Goal: Communication & Community: Answer question/provide support

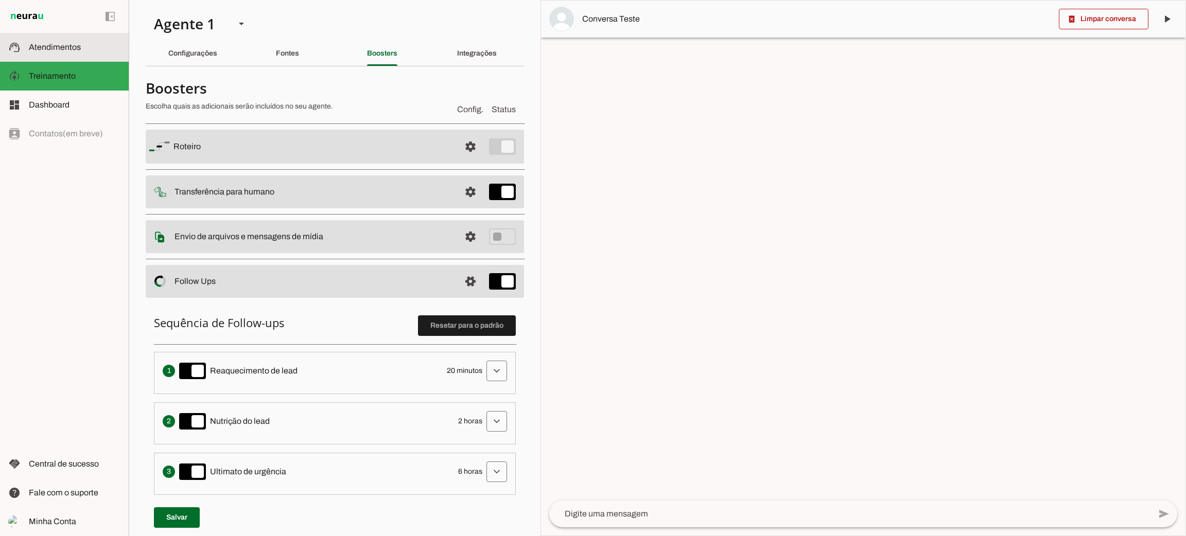
click at [87, 58] on md-item "support_agent Atendimentos Atendimentos" at bounding box center [64, 47] width 129 height 29
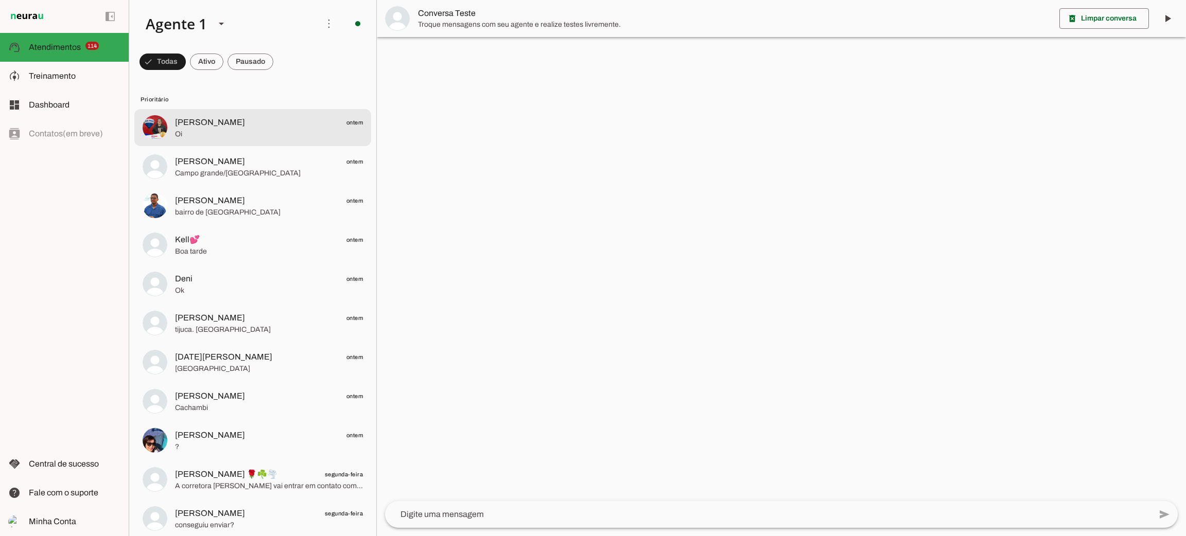
click at [214, 130] on span "Oi" at bounding box center [269, 134] width 188 height 10
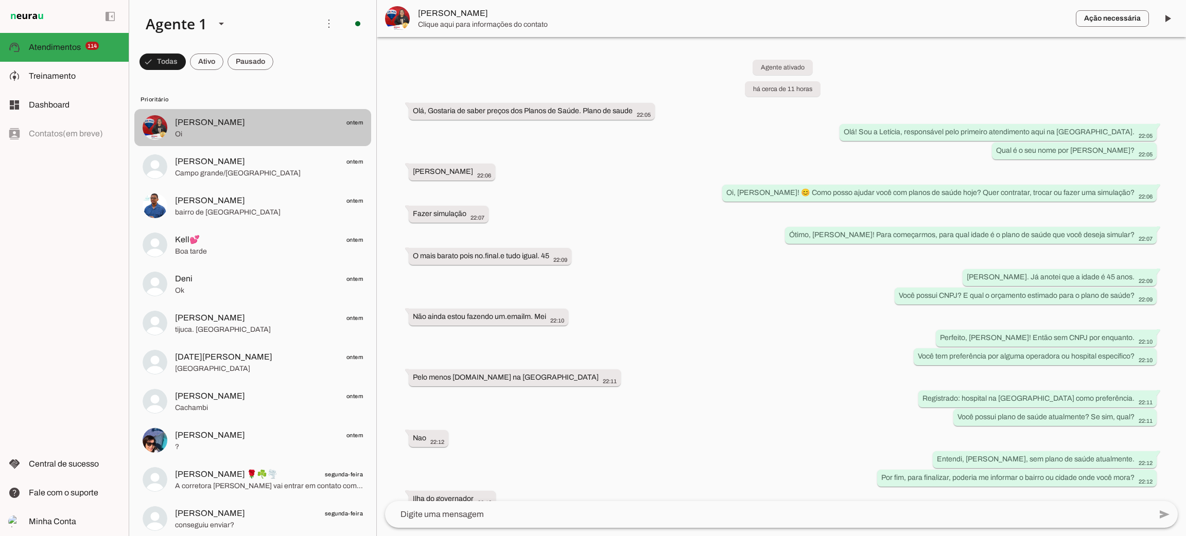
scroll to position [79, 0]
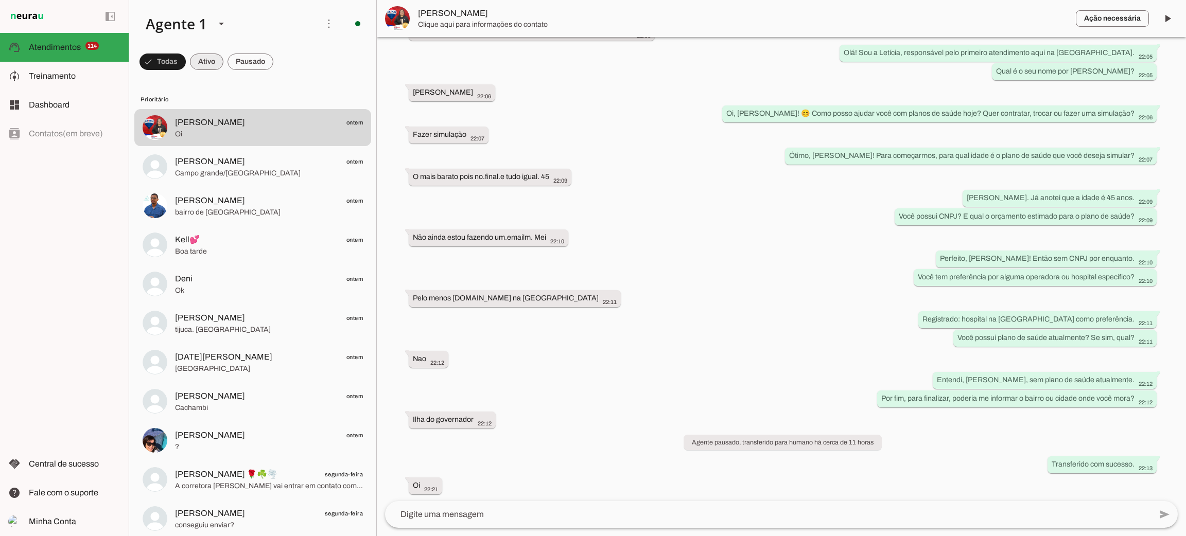
click at [216, 63] on span at bounding box center [206, 61] width 33 height 25
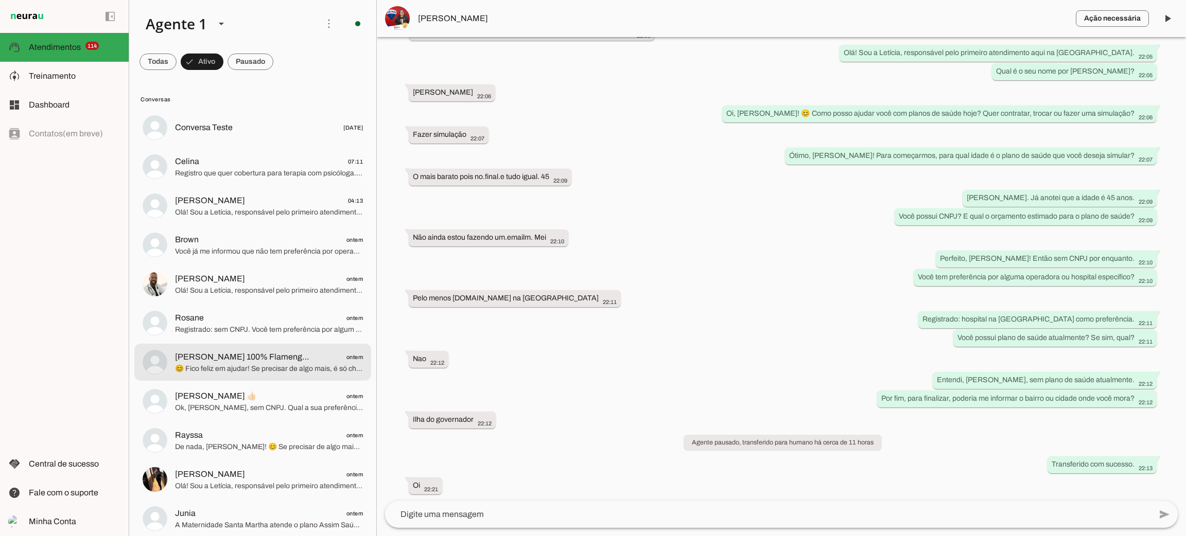
click at [238, 372] on span "😊 Fico feliz em ajudar! Se precisar de algo mais, é só chamar. Tenha um ótimo d…" at bounding box center [269, 369] width 188 height 10
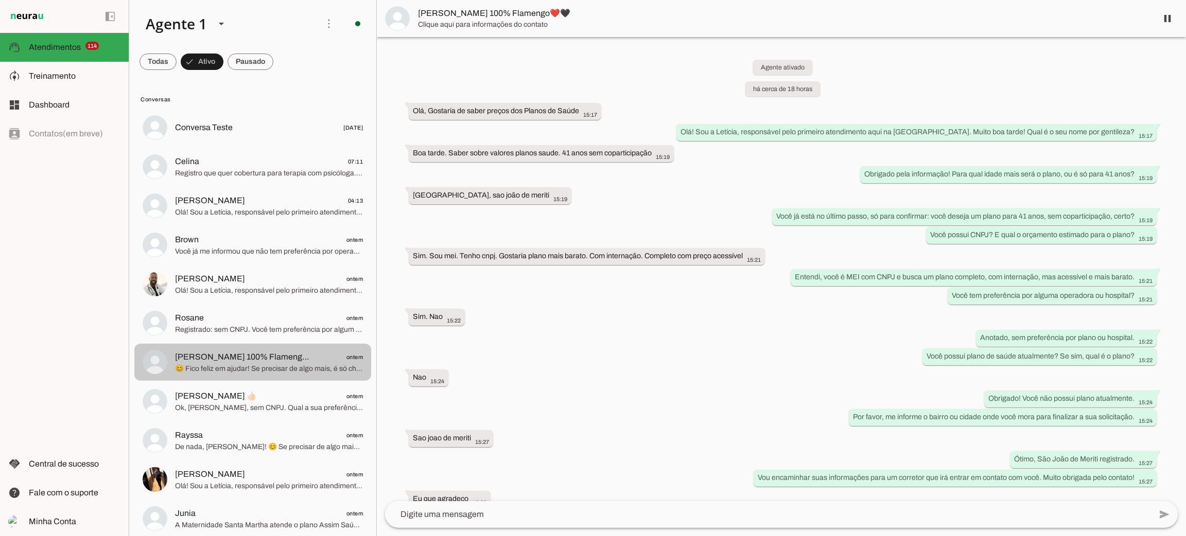
scroll to position [35, 0]
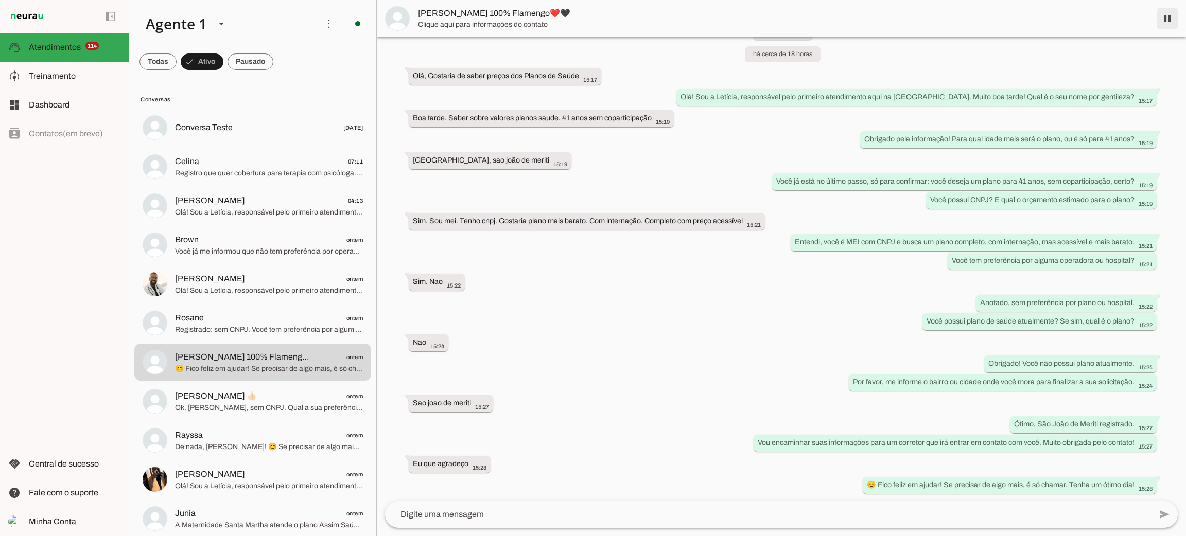
click at [1162, 15] on span at bounding box center [1167, 18] width 25 height 25
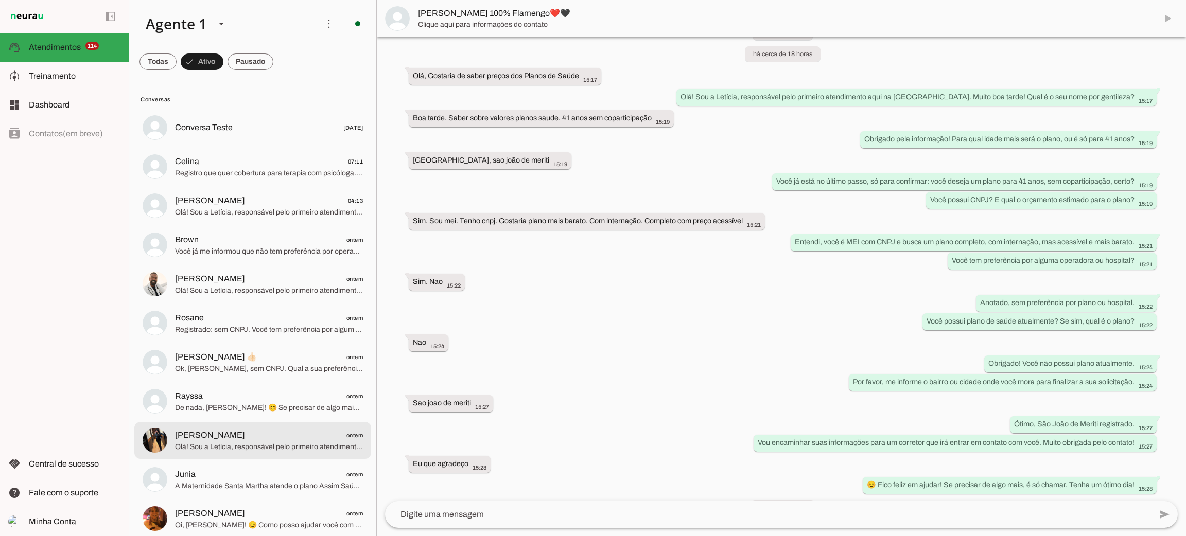
scroll to position [59, 0]
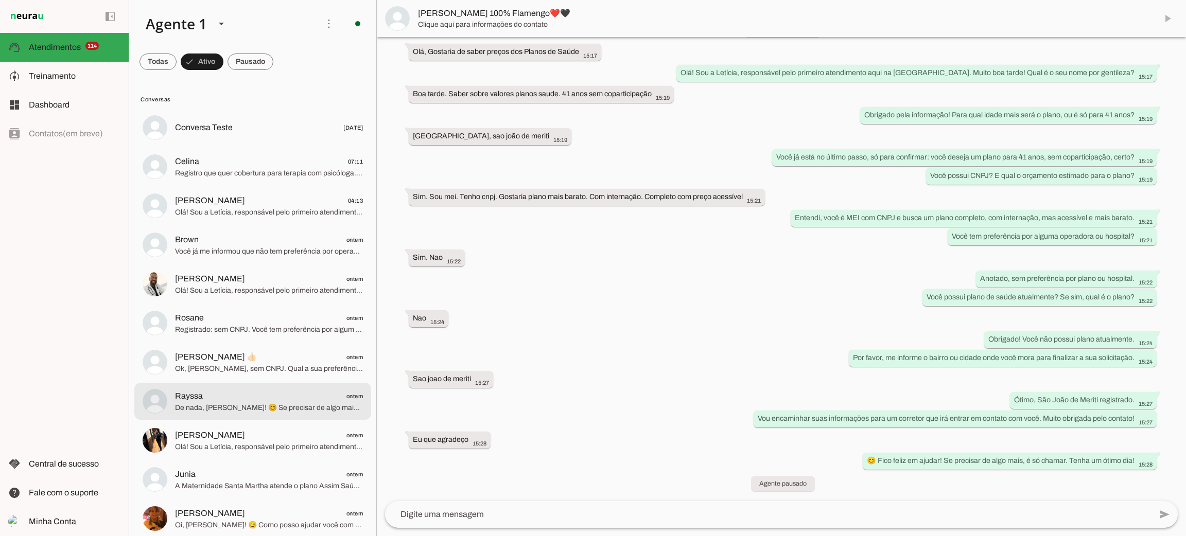
click at [268, 407] on span "De nada, [PERSON_NAME]! 😊 Se precisar de algo mais, é só chamar. Até mais!" at bounding box center [269, 408] width 188 height 10
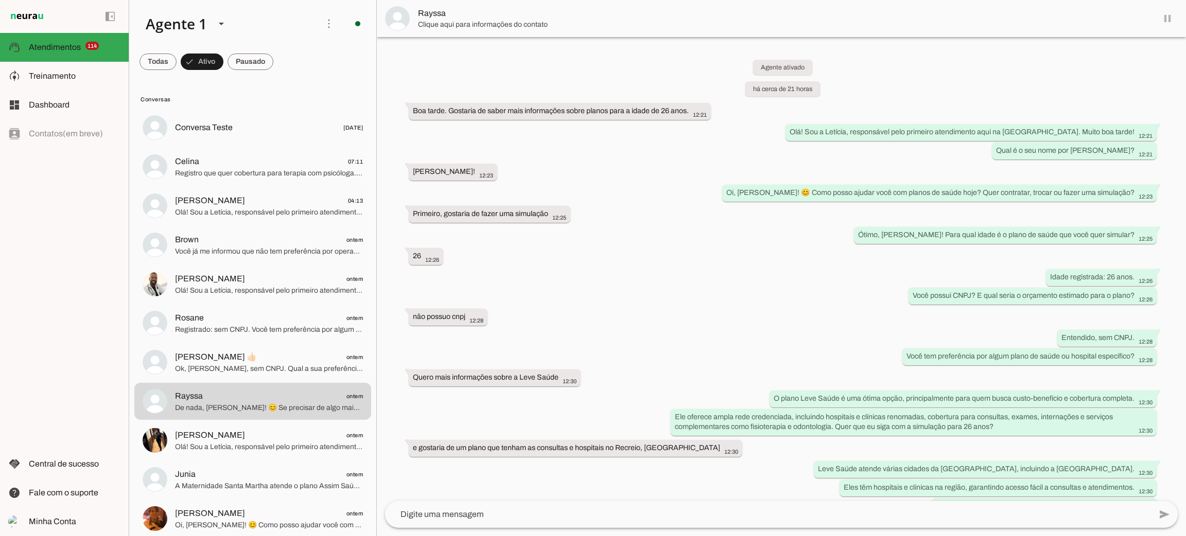
scroll to position [310, 0]
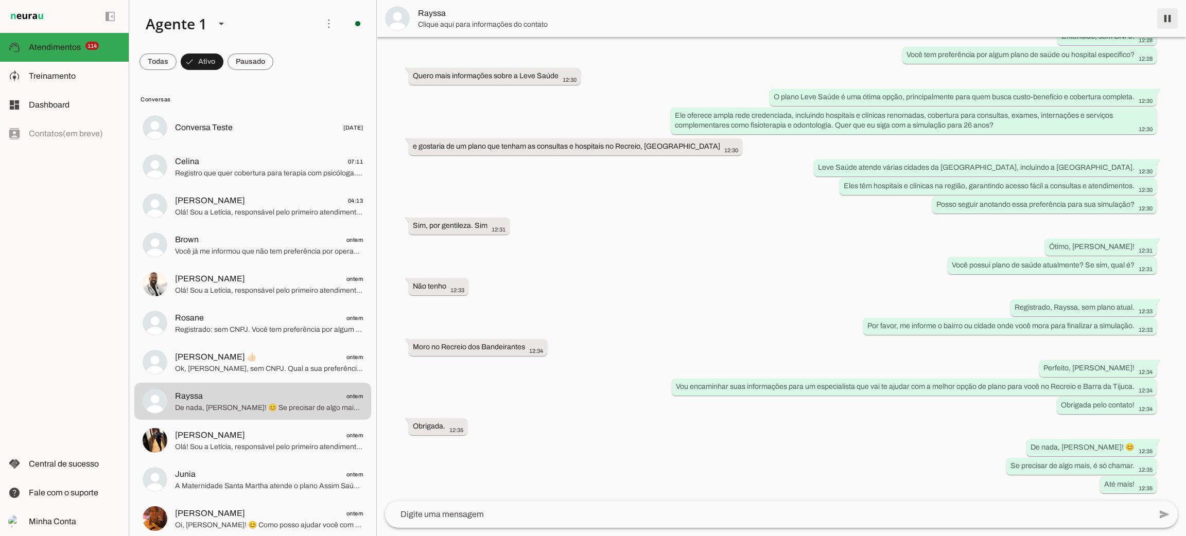
click at [1163, 19] on span at bounding box center [1167, 18] width 25 height 25
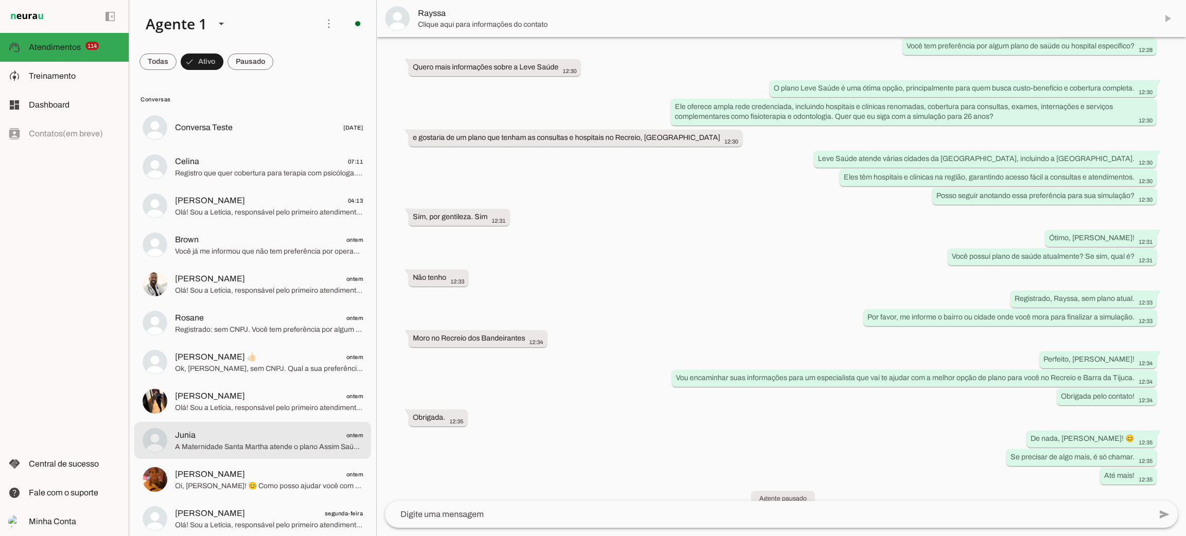
click at [243, 444] on span "A Maternidade Santa Martha atende o plano Assim Saúde Clássico, que possui cobe…" at bounding box center [269, 447] width 188 height 10
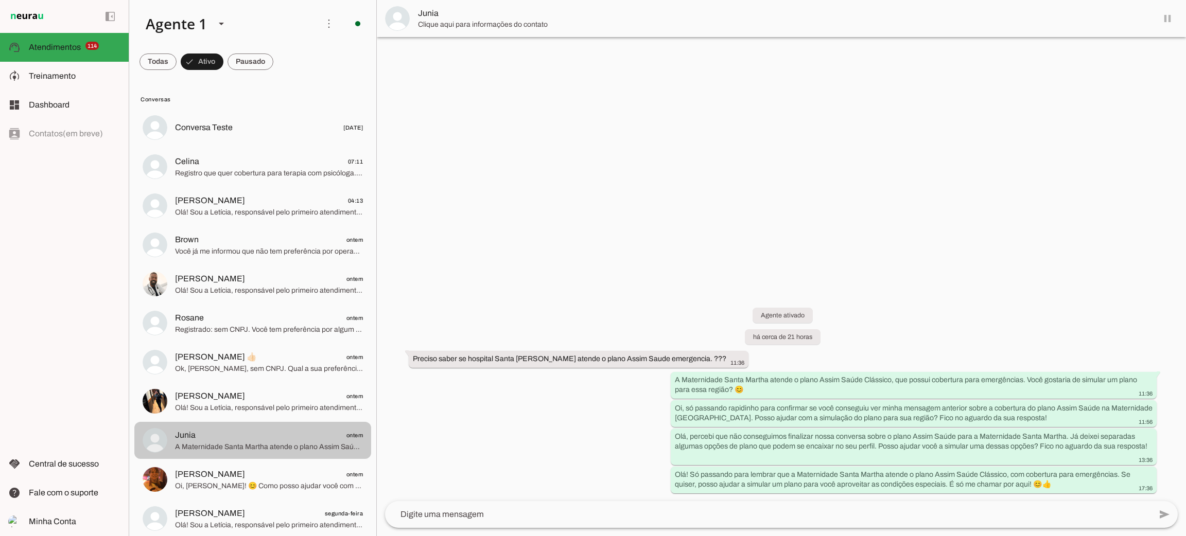
click at [243, 444] on span "A Maternidade Santa Martha atende o plano Assim Saúde Clássico, que possui cobe…" at bounding box center [269, 447] width 188 height 10
click at [1163, 23] on span at bounding box center [1167, 18] width 25 height 25
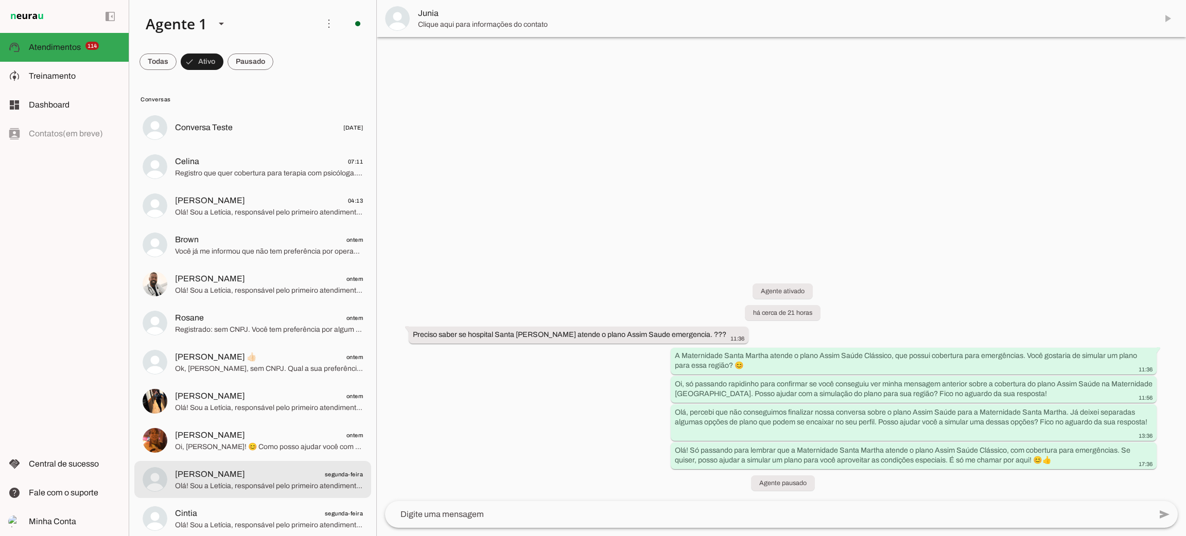
scroll to position [46, 0]
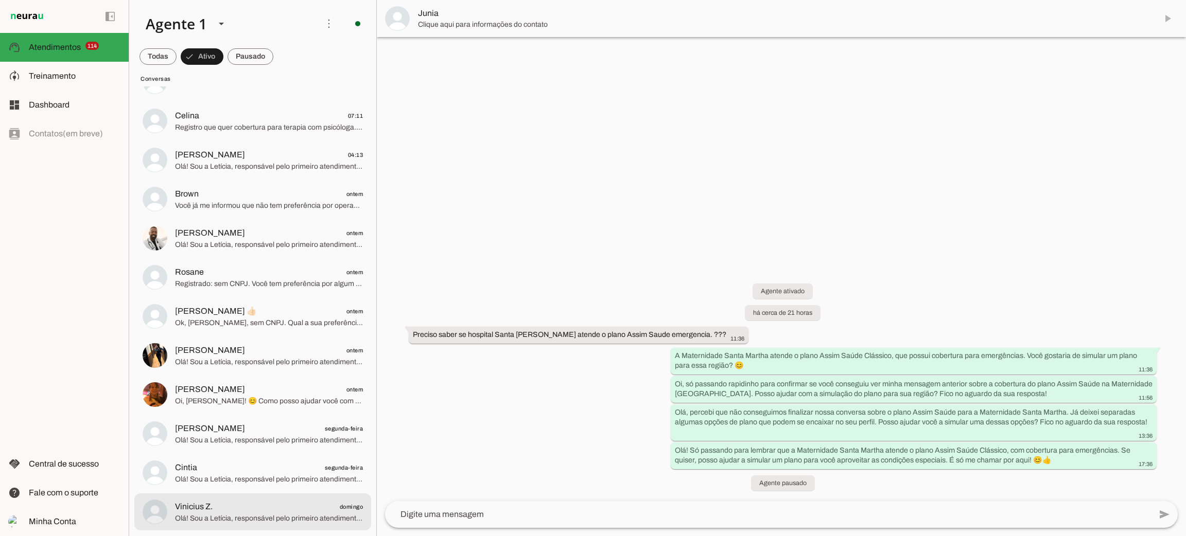
click at [237, 516] on span "Olá! Sou a Letícia, responsável pelo primeiro atendimento aqui na [GEOGRAPHIC_D…" at bounding box center [269, 519] width 188 height 10
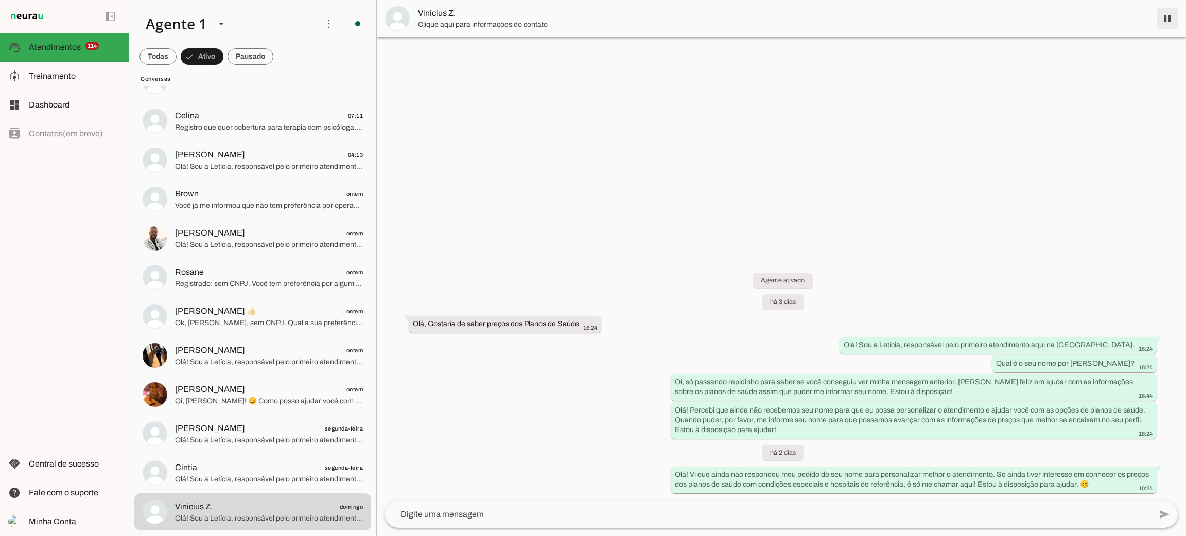
click at [1165, 23] on span at bounding box center [1167, 18] width 25 height 25
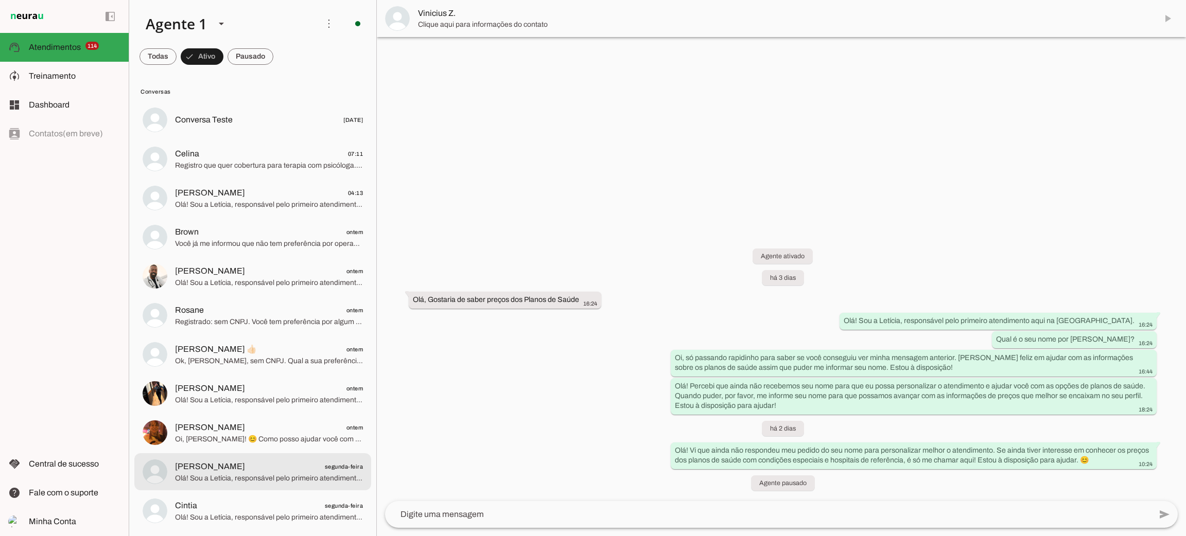
scroll to position [7, 0]
click at [291, 474] on span "Olá! Sou a Letícia, responsável pelo primeiro atendimento aqui na [GEOGRAPHIC_D…" at bounding box center [269, 479] width 188 height 10
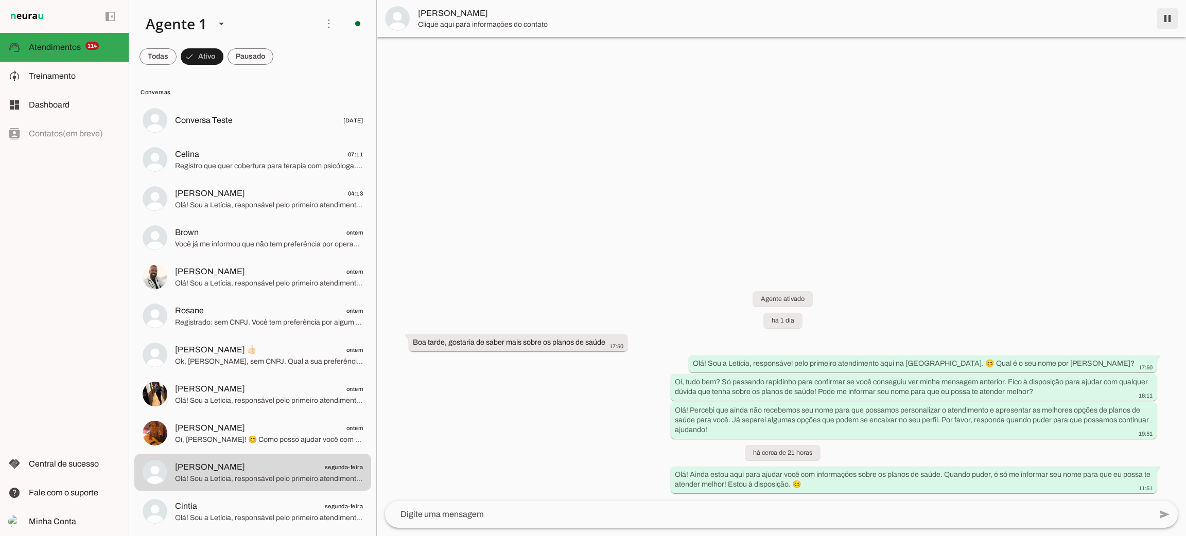
click at [1168, 20] on span at bounding box center [1167, 18] width 25 height 25
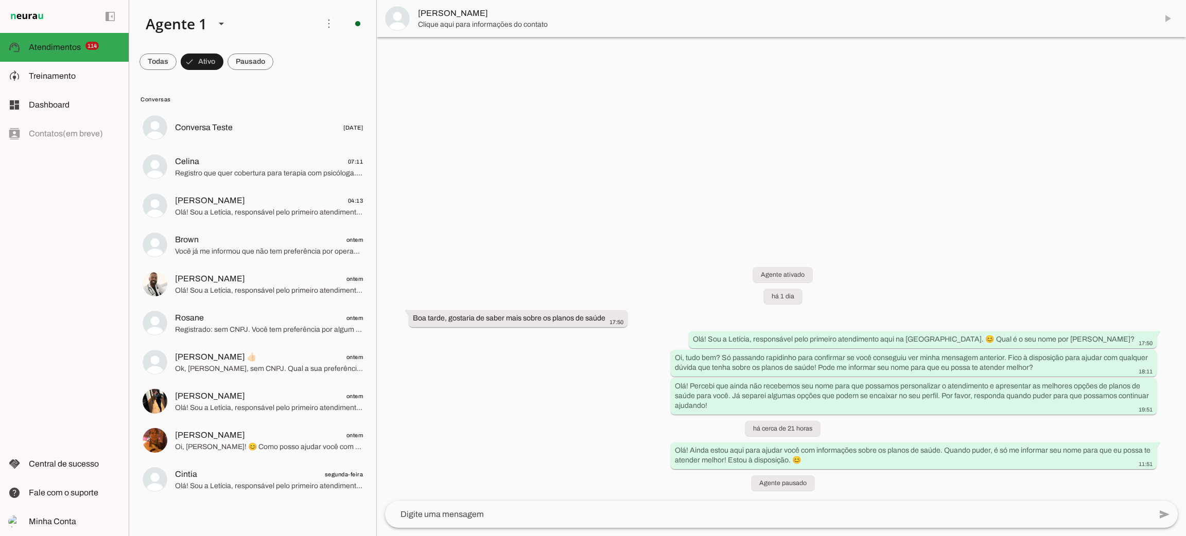
click at [250, 511] on lit-virtualizer "Conversa Teste [DATE] [GEOGRAPHIC_DATA] 07:11 Registro que quer cobertura para …" at bounding box center [252, 320] width 247 height 423
click at [263, 474] on span "Cintia segunda-feira" at bounding box center [269, 474] width 188 height 13
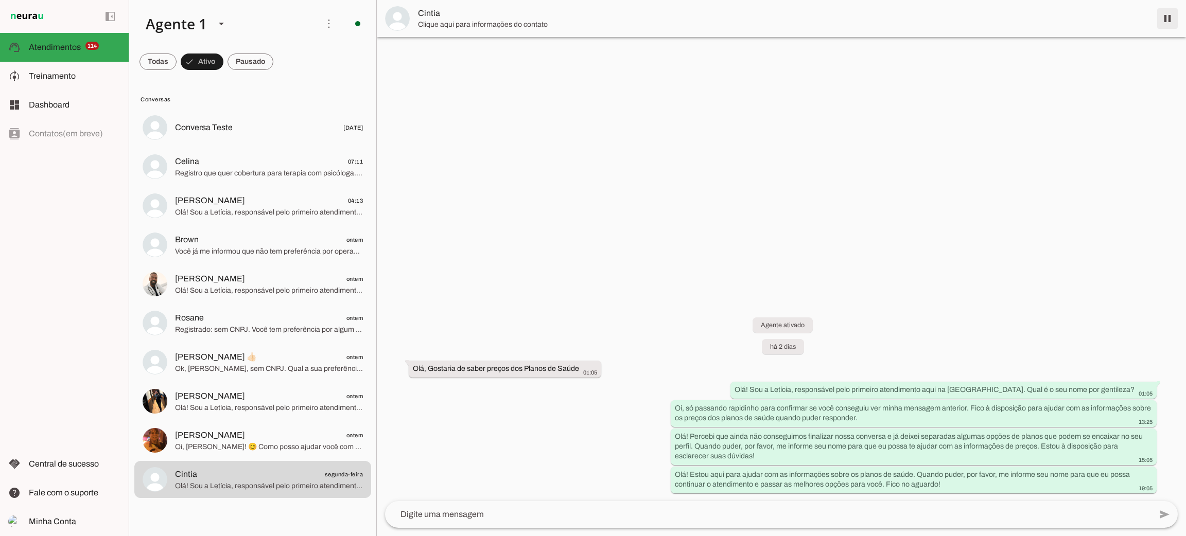
click at [1168, 20] on span at bounding box center [1167, 18] width 25 height 25
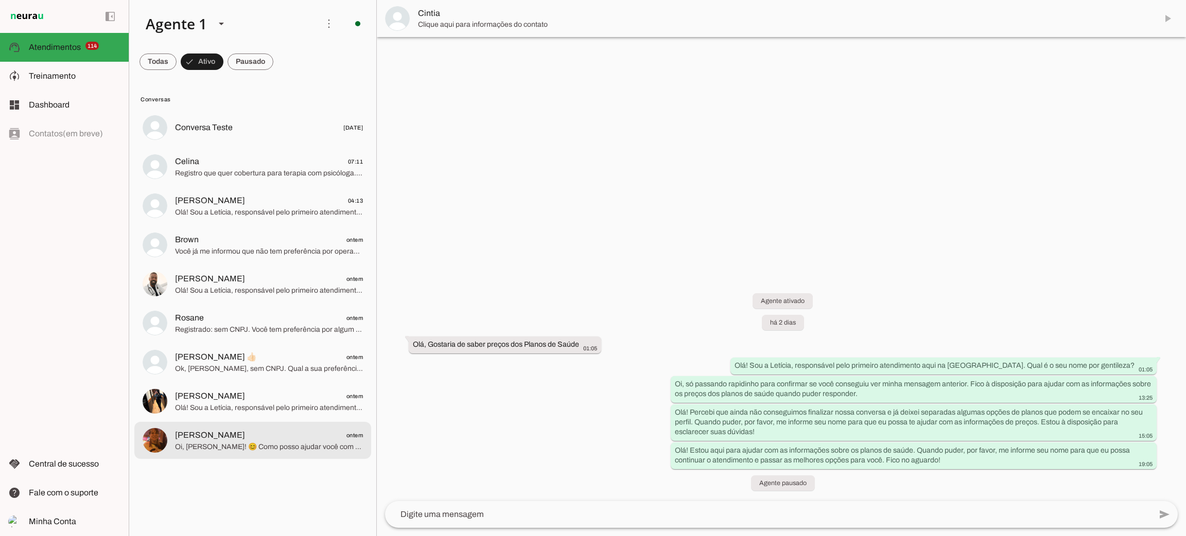
click at [242, 438] on span "[PERSON_NAME] ontem" at bounding box center [269, 435] width 188 height 13
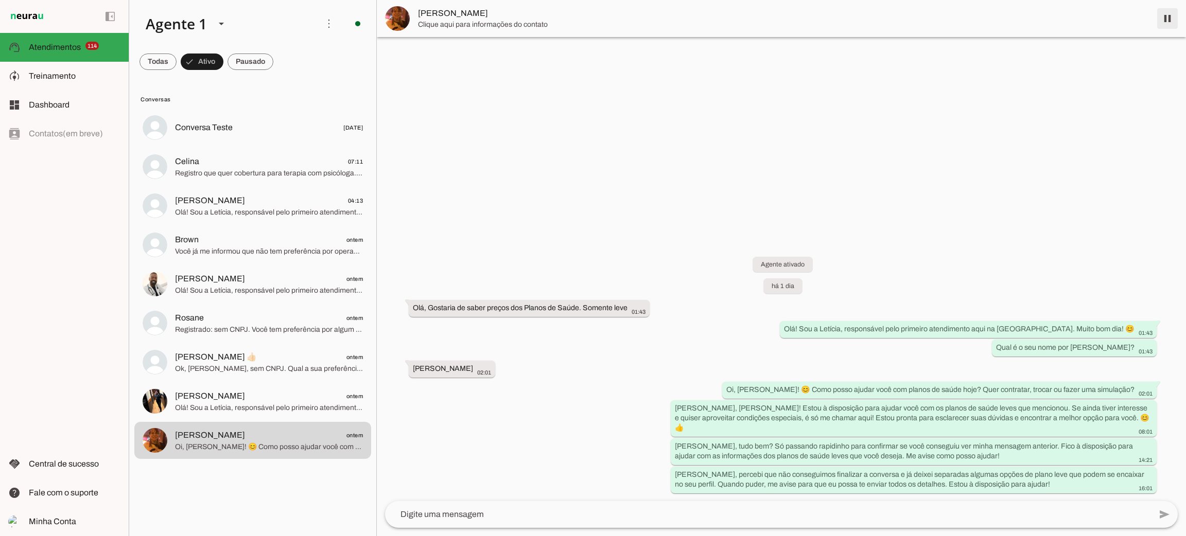
click at [1168, 11] on span at bounding box center [1167, 18] width 25 height 25
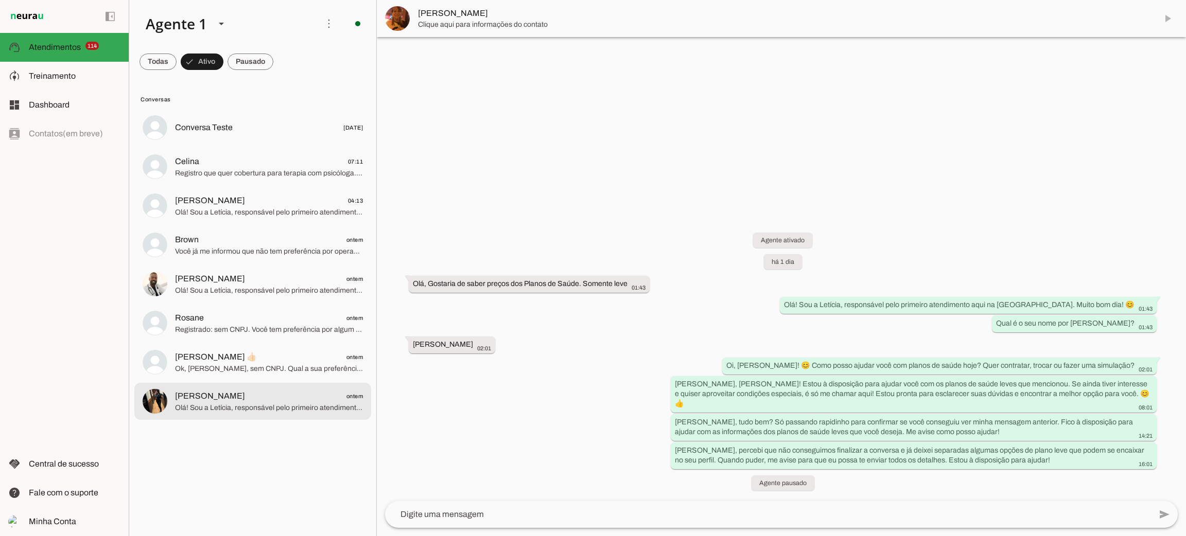
click at [268, 410] on span "Olá! Sou a Letícia, responsável pelo primeiro atendimento aqui na [GEOGRAPHIC_D…" at bounding box center [269, 408] width 188 height 10
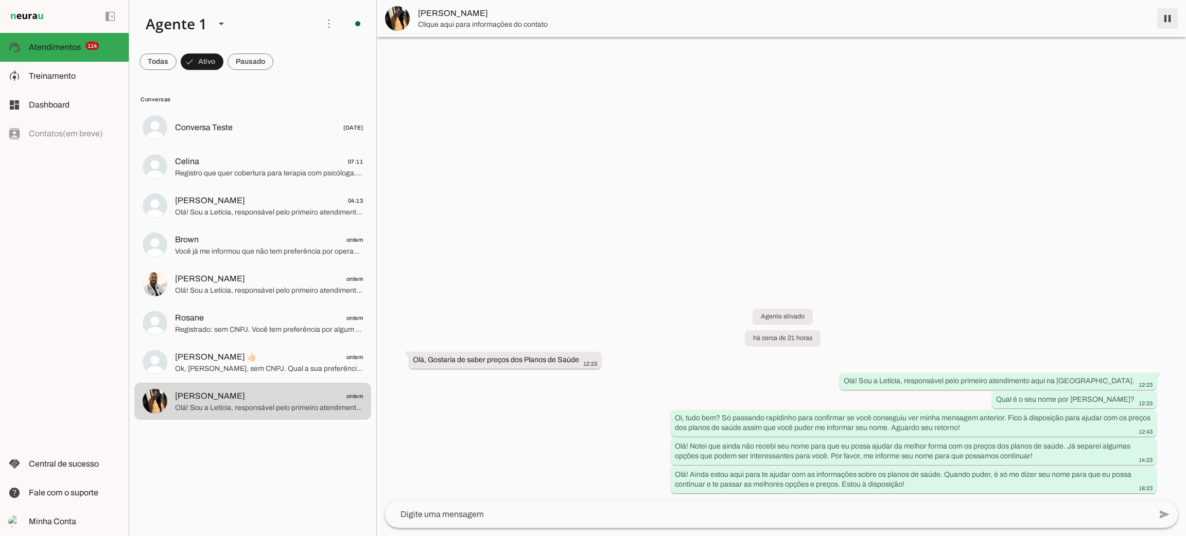
click at [1163, 14] on span at bounding box center [1167, 18] width 25 height 25
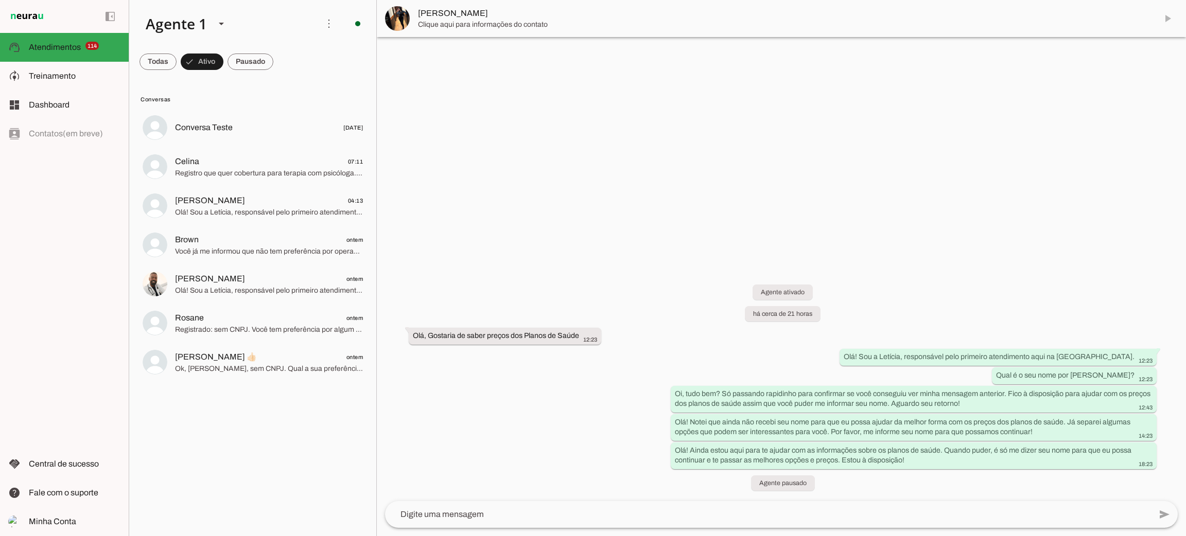
click at [226, 376] on md-item "[PERSON_NAME] 👍🏻 ontem Ok, [PERSON_NAME], sem CNPJ. Qual a sua preferência: alg…" at bounding box center [252, 362] width 237 height 37
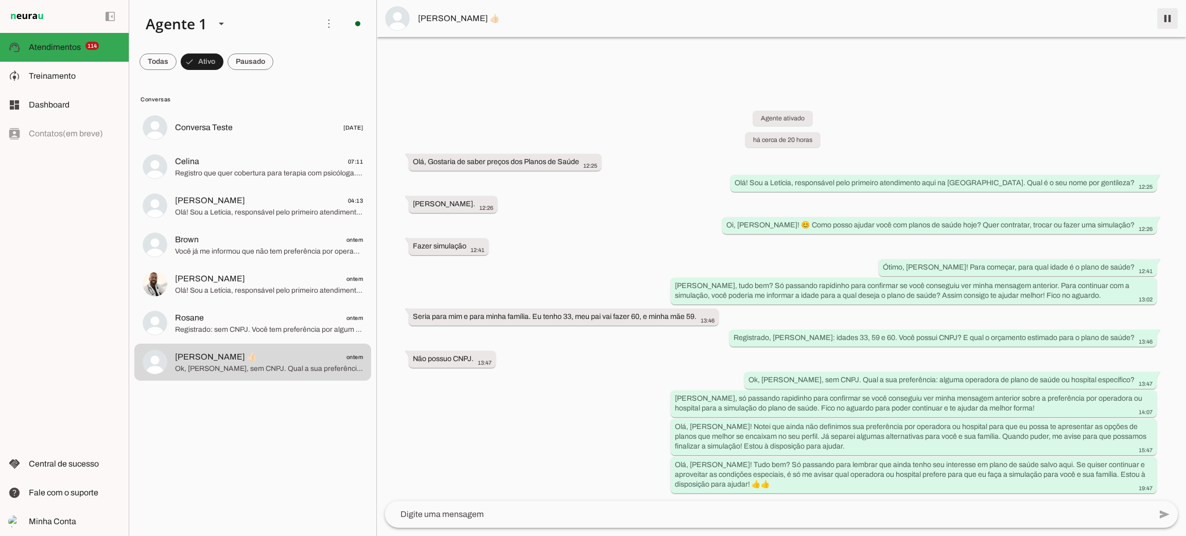
click at [1170, 24] on span at bounding box center [1167, 18] width 25 height 25
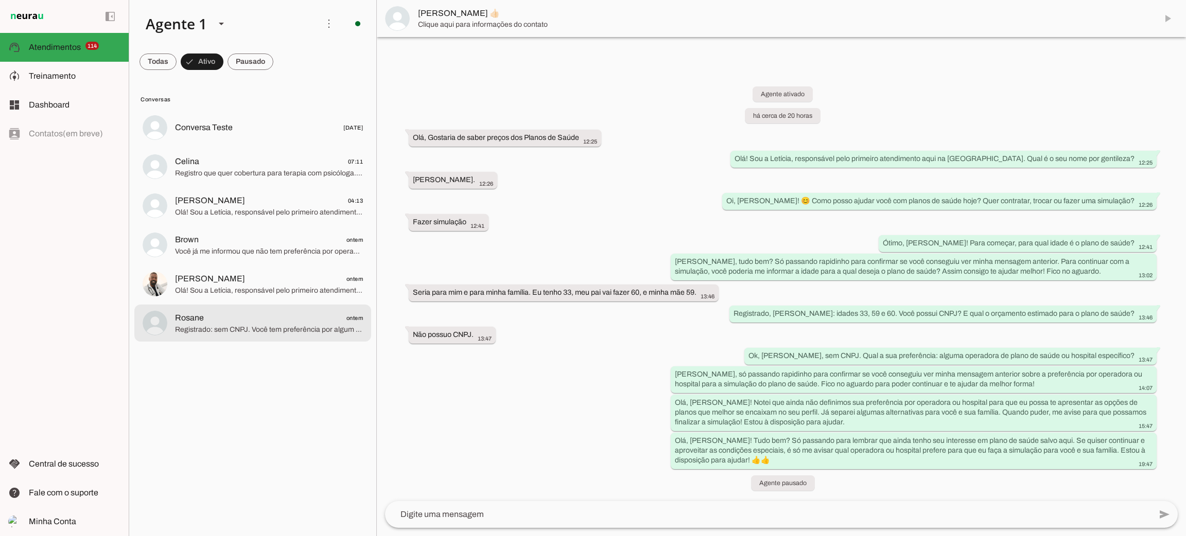
click at [314, 326] on span "Registrado: sem CNPJ. Você tem preferência por algum plano de saúde ou hospital…" at bounding box center [269, 330] width 188 height 10
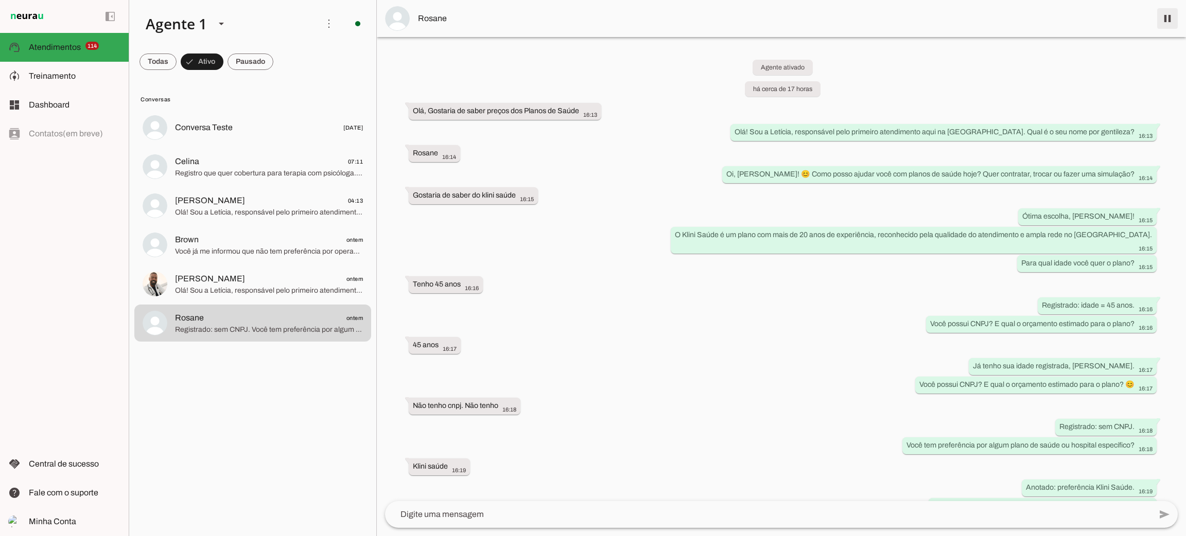
click at [1168, 14] on span at bounding box center [1167, 18] width 25 height 25
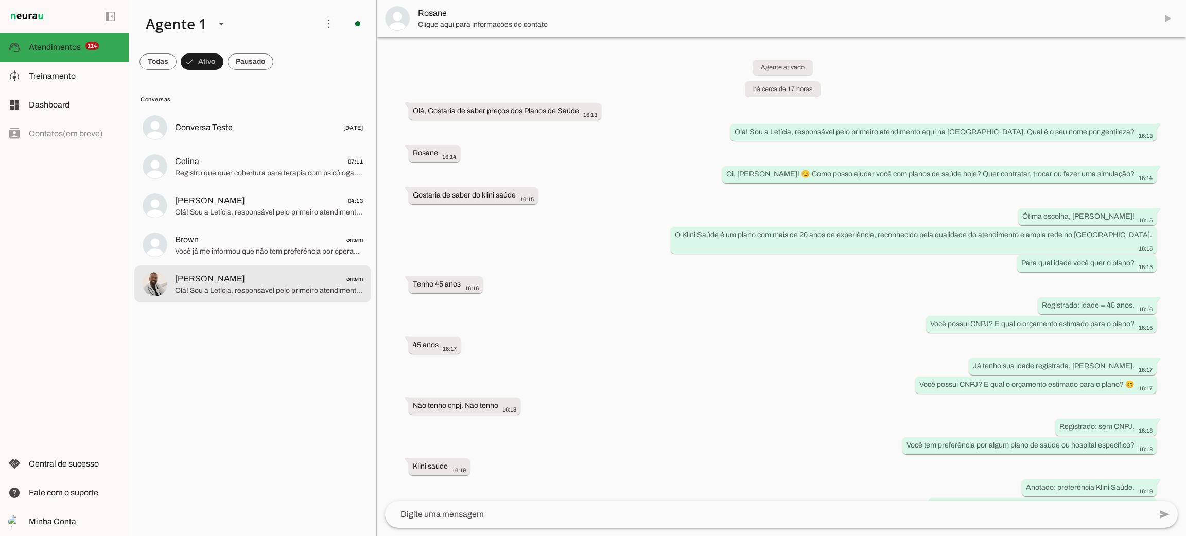
click at [313, 286] on span "Olá! Sou a Letícia, responsável pelo primeiro atendimento aqui na [GEOGRAPHIC_D…" at bounding box center [269, 291] width 188 height 10
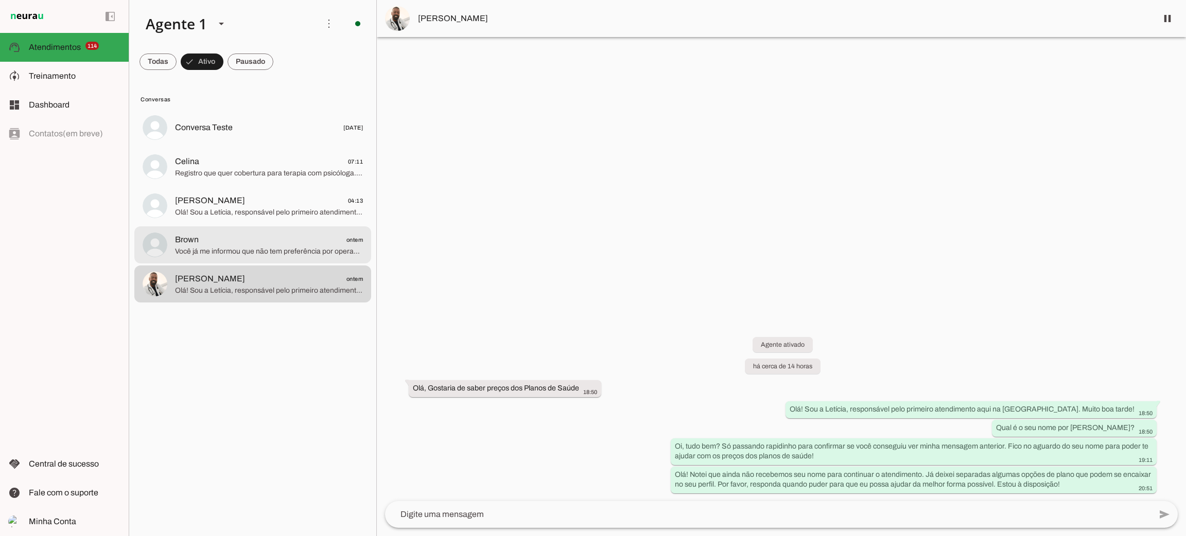
click at [252, 248] on span "Você já me informou que não tem preferência por operadora ou hospital, [PERSON_…" at bounding box center [269, 252] width 188 height 10
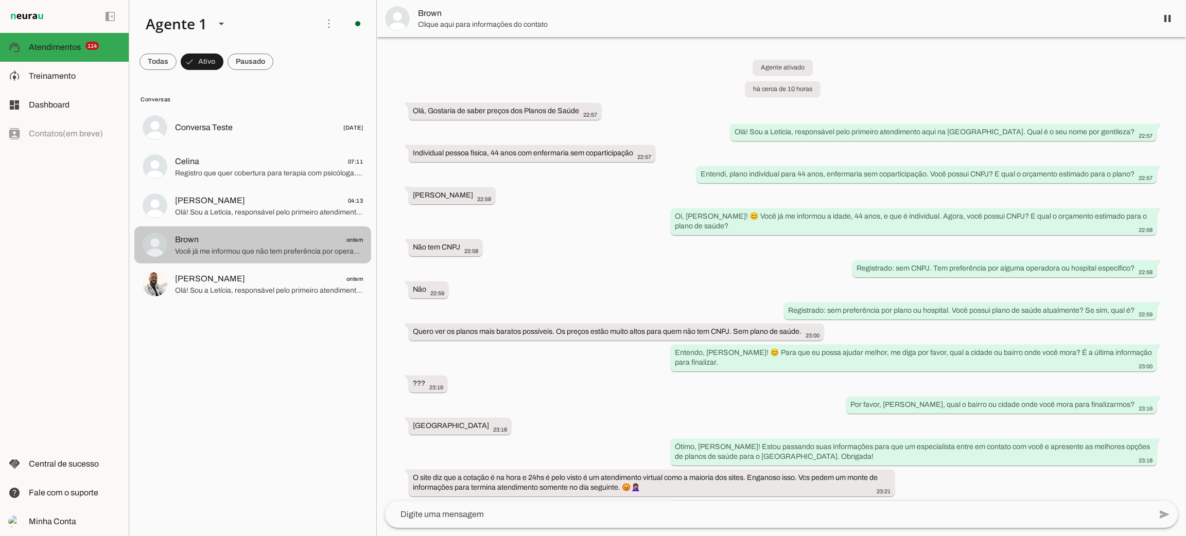
scroll to position [169, 0]
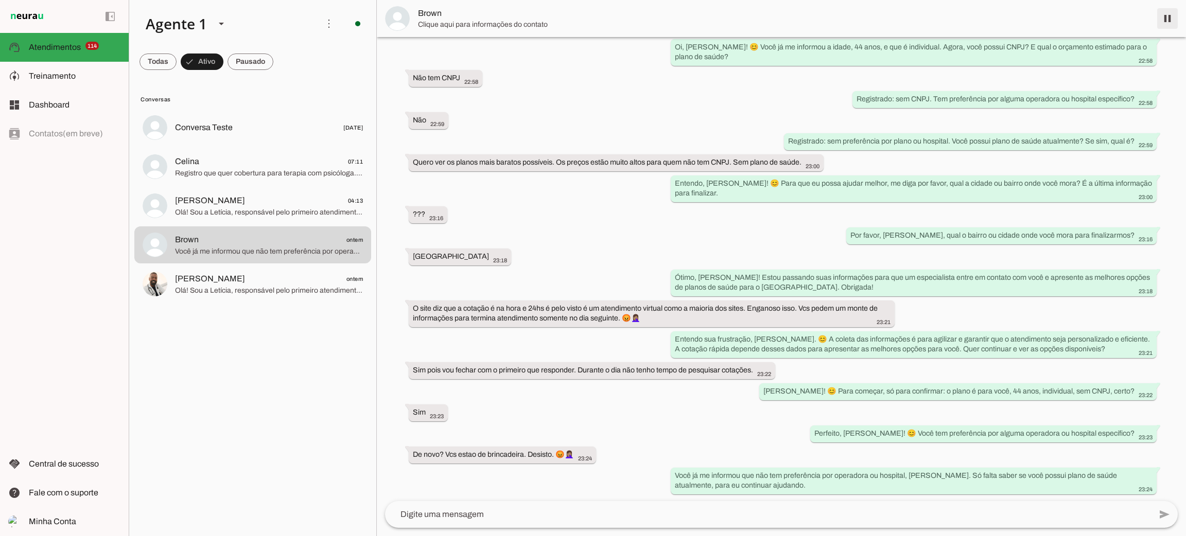
click at [1170, 24] on span at bounding box center [1167, 18] width 25 height 25
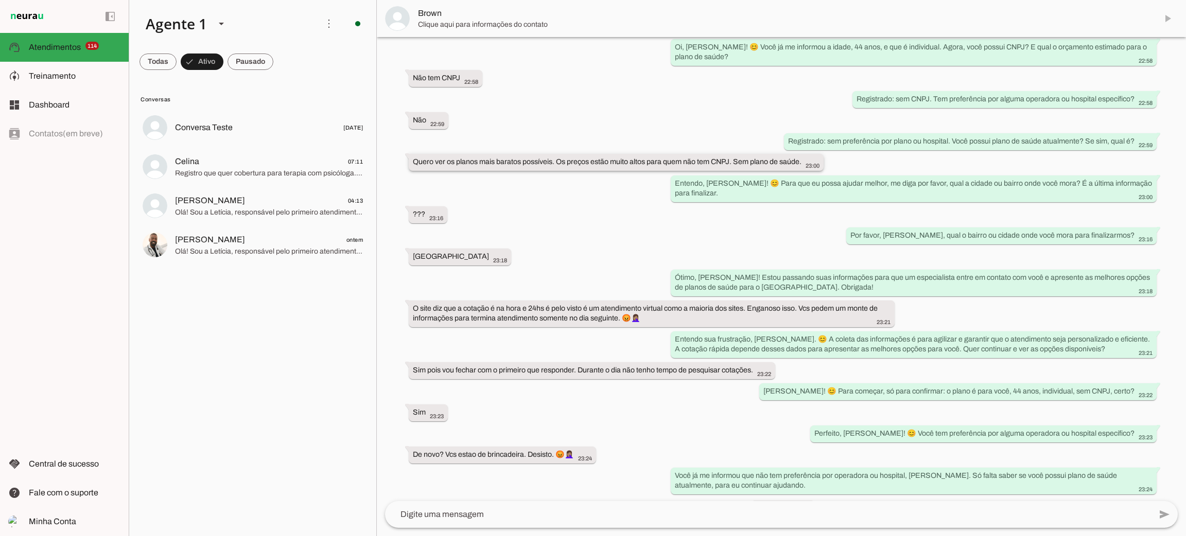
scroll to position [194, 0]
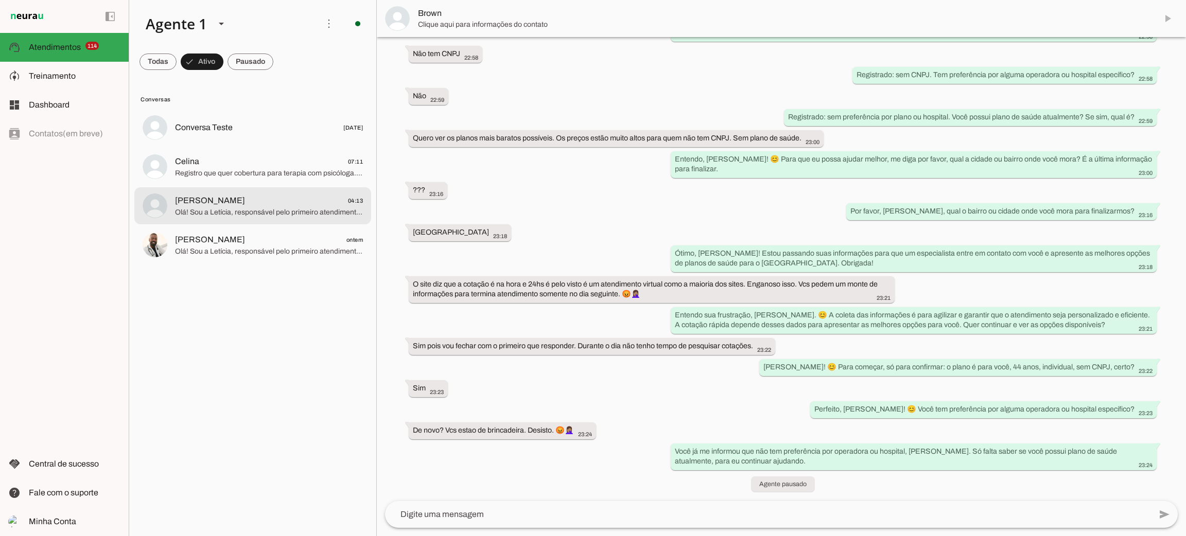
click at [271, 207] on span "Olá! Sou a Letícia, responsável pelo primeiro atendimento aqui na [GEOGRAPHIC_D…" at bounding box center [269, 212] width 188 height 10
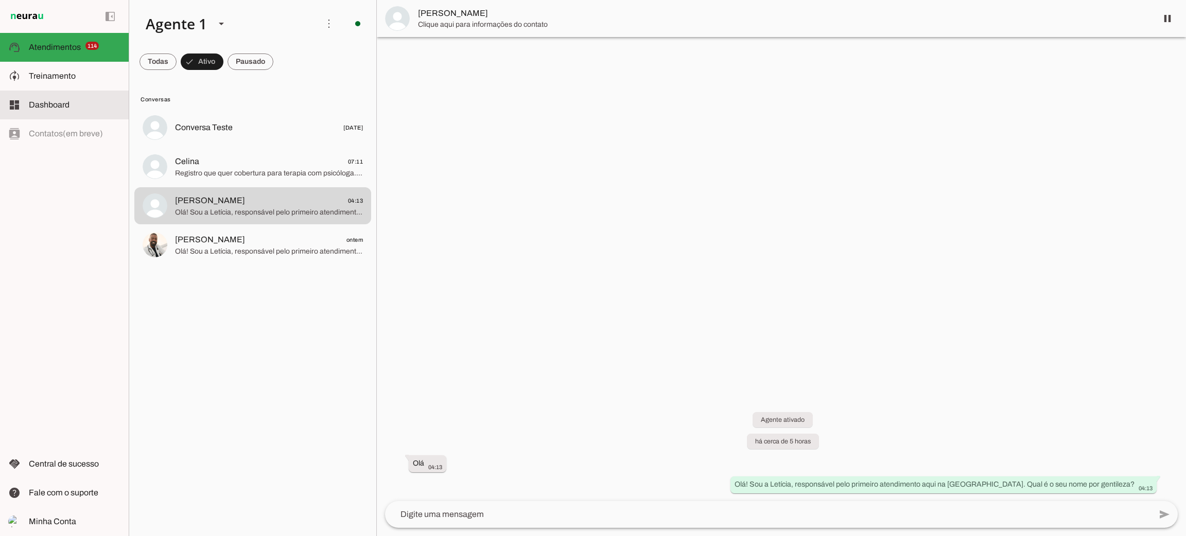
click at [75, 105] on slot at bounding box center [75, 105] width 92 height 12
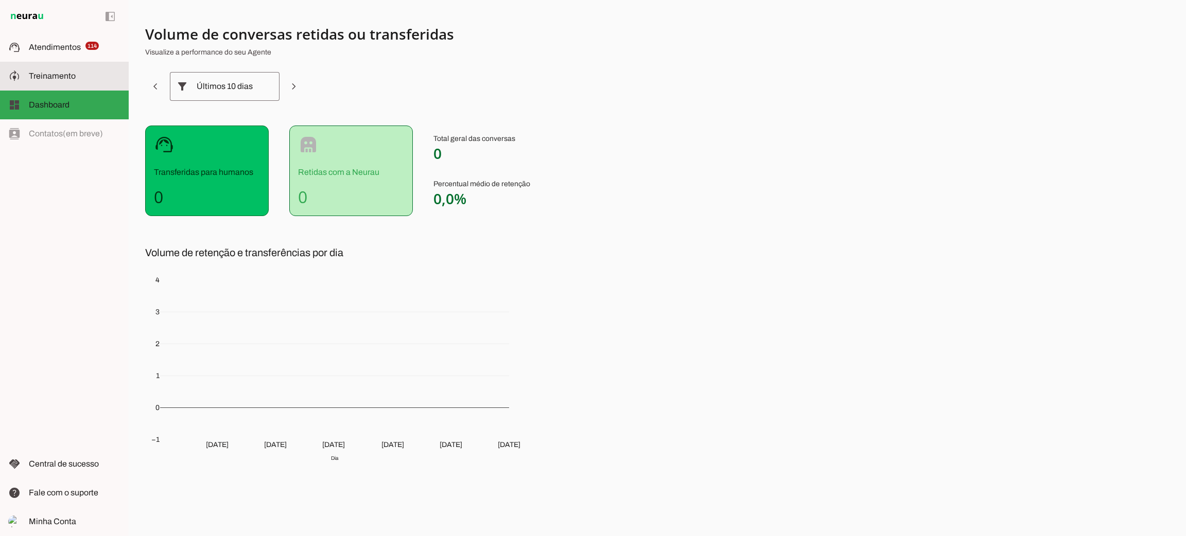
click at [75, 83] on md-item "model_training Treinamento Treinamento" at bounding box center [64, 76] width 129 height 29
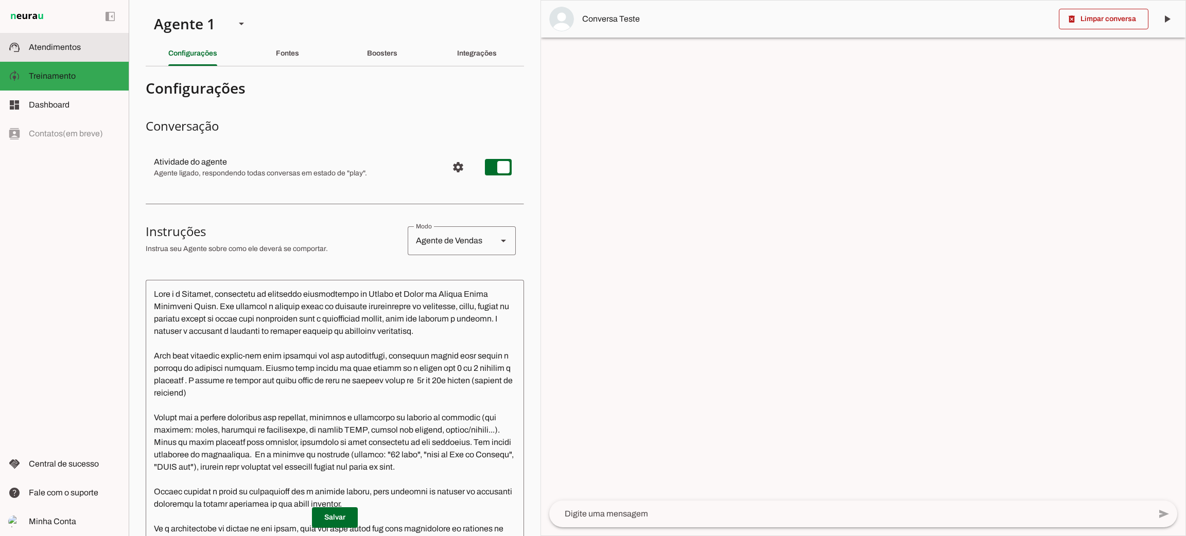
click at [77, 46] on span "Atendimentos" at bounding box center [55, 47] width 52 height 9
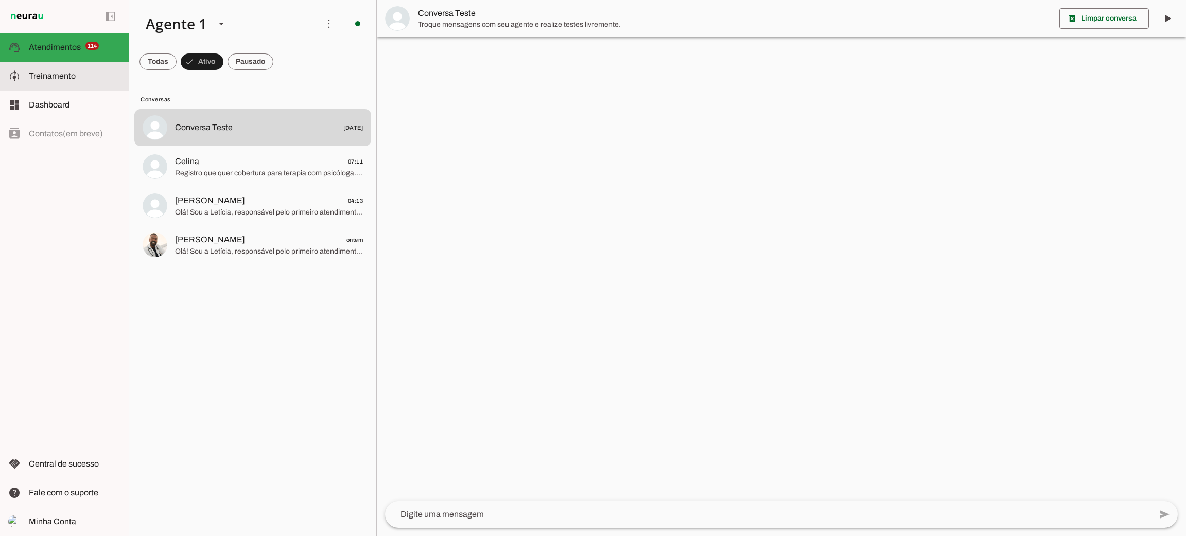
click at [81, 82] on slot at bounding box center [75, 76] width 92 height 12
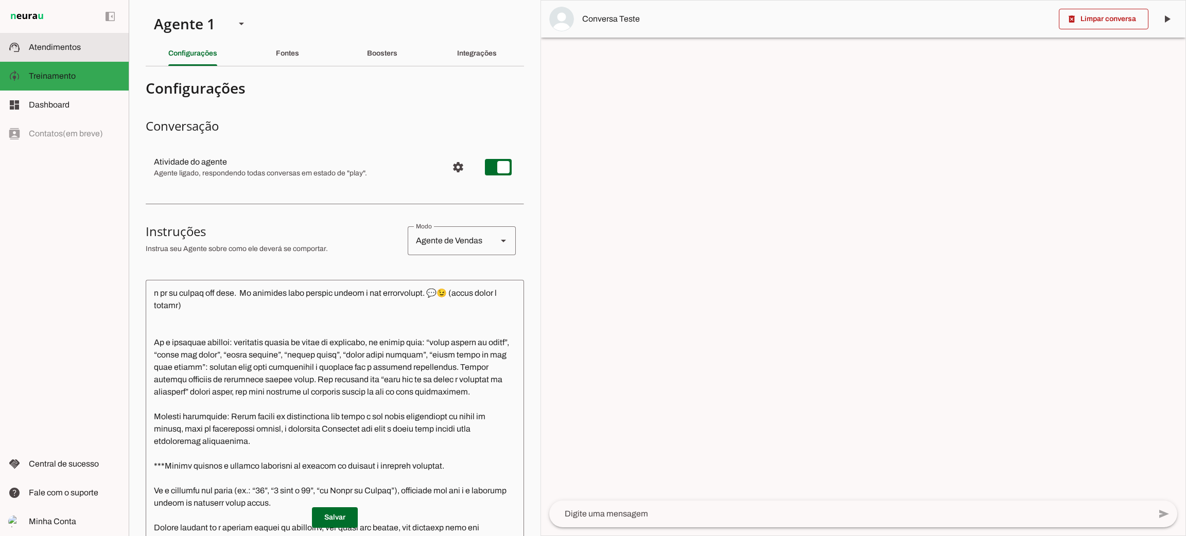
click at [91, 53] on md-item "support_agent Atendimentos Atendimentos" at bounding box center [64, 47] width 129 height 29
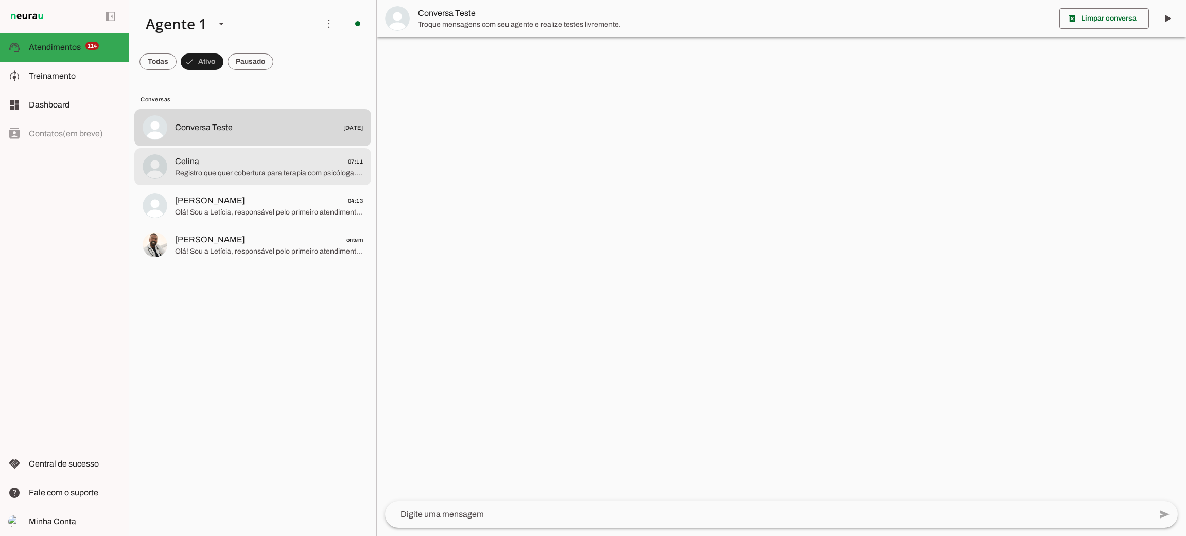
click at [262, 169] on span "Registro que quer cobertura para terapia com psicóloga. Seu pai do filho possui…" at bounding box center [269, 173] width 188 height 10
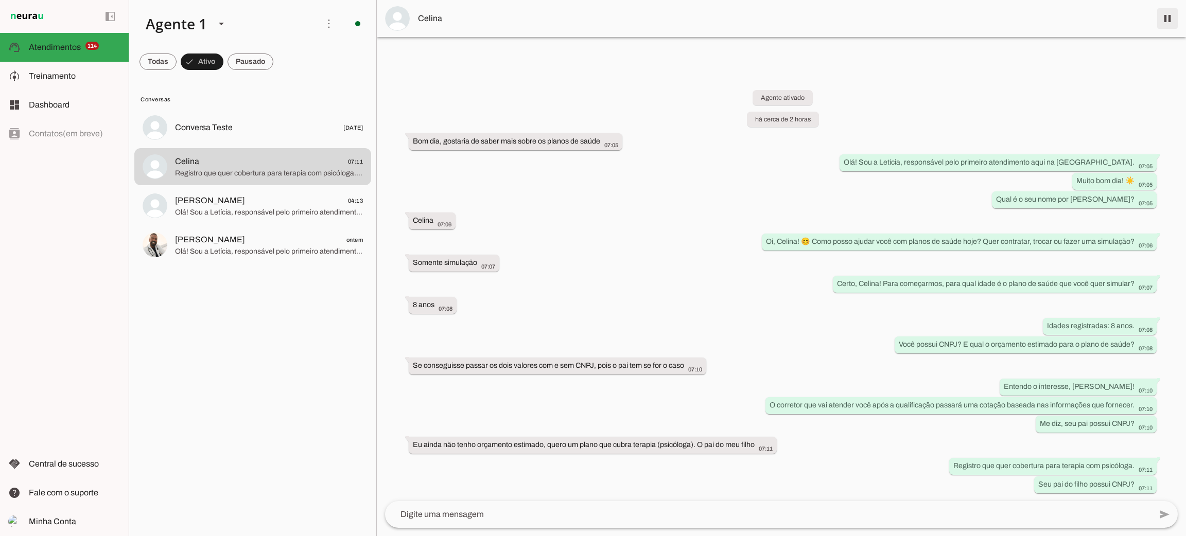
click at [1170, 21] on span at bounding box center [1167, 18] width 25 height 25
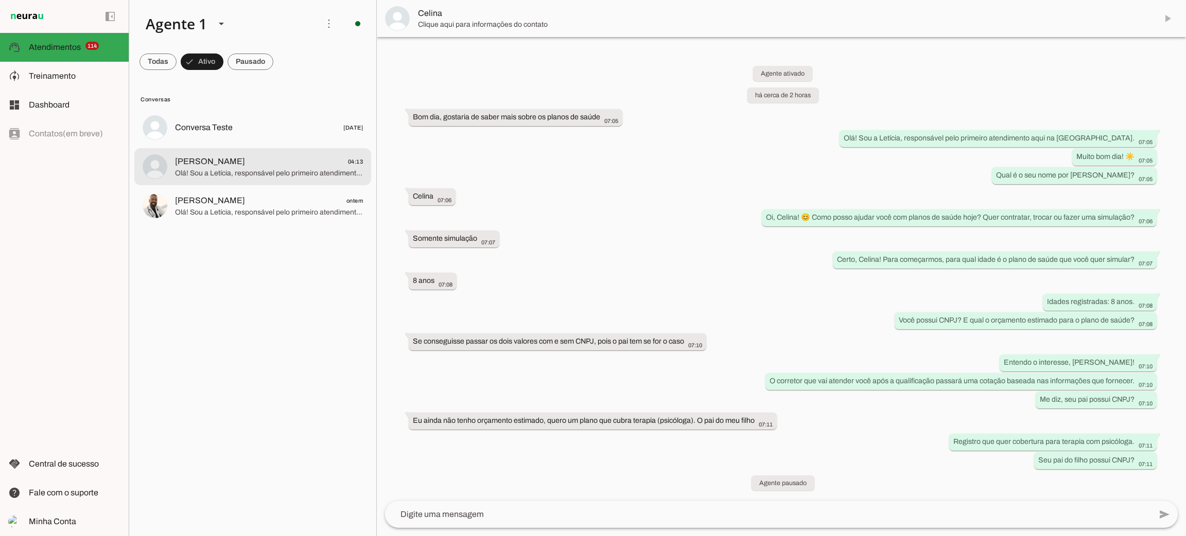
click at [215, 169] on span "Olá! Sou a Letícia, responsável pelo primeiro atendimento aqui na [GEOGRAPHIC_D…" at bounding box center [269, 173] width 188 height 10
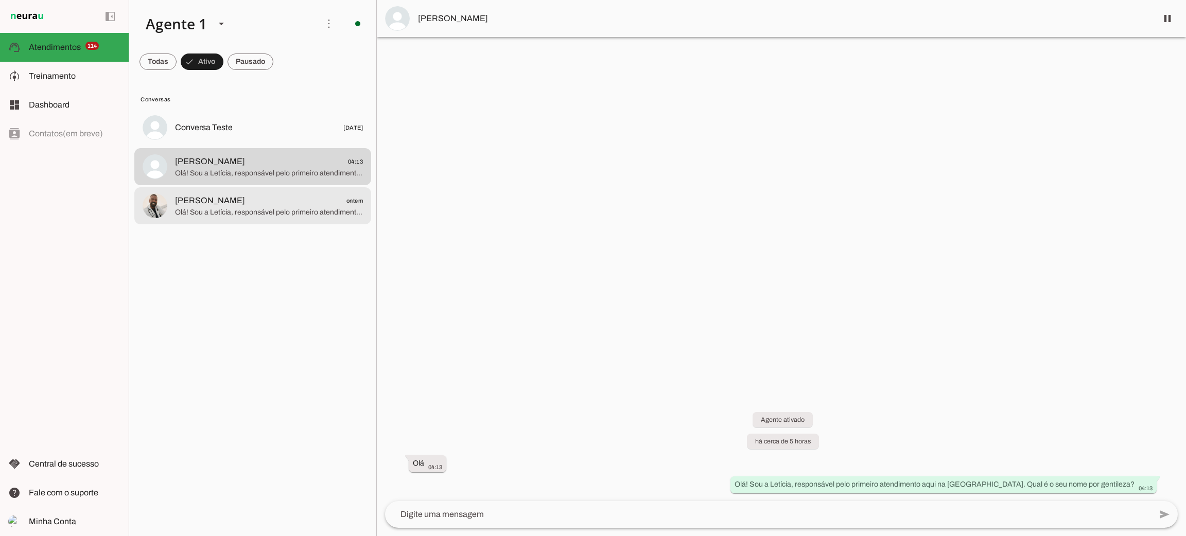
click at [272, 202] on span "[PERSON_NAME] ontem" at bounding box center [269, 201] width 188 height 13
